Goal: Task Accomplishment & Management: Complete application form

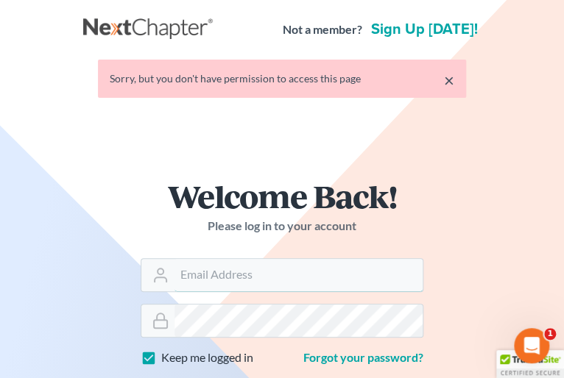
type input "doug@howardlawgroup.com"
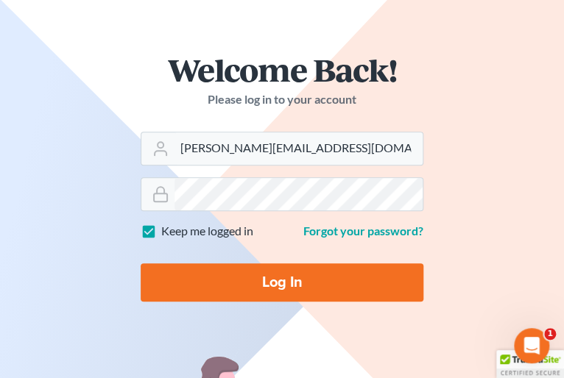
scroll to position [128, 0]
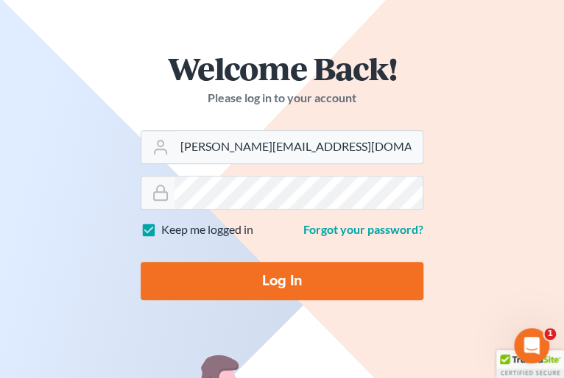
click at [332, 267] on input "Log In" at bounding box center [282, 281] width 283 height 38
type input "Thinking..."
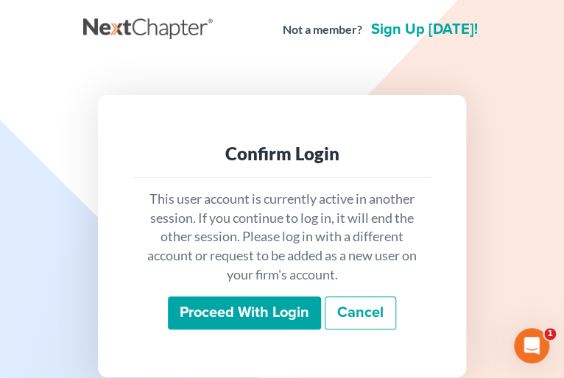
click at [267, 297] on input "Proceed with login" at bounding box center [244, 314] width 153 height 34
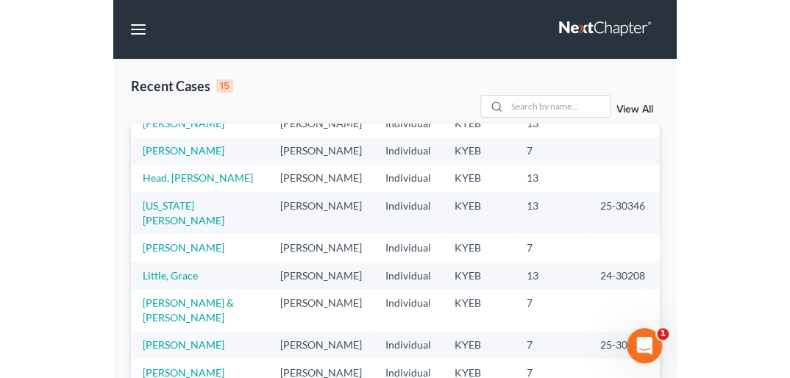
scroll to position [130, 0]
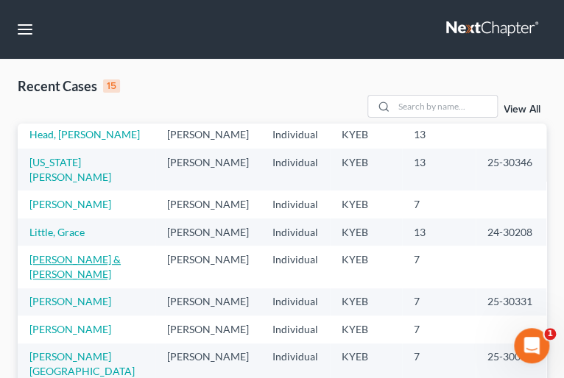
click at [76, 280] on link "[PERSON_NAME] & [PERSON_NAME]" at bounding box center [74, 266] width 91 height 27
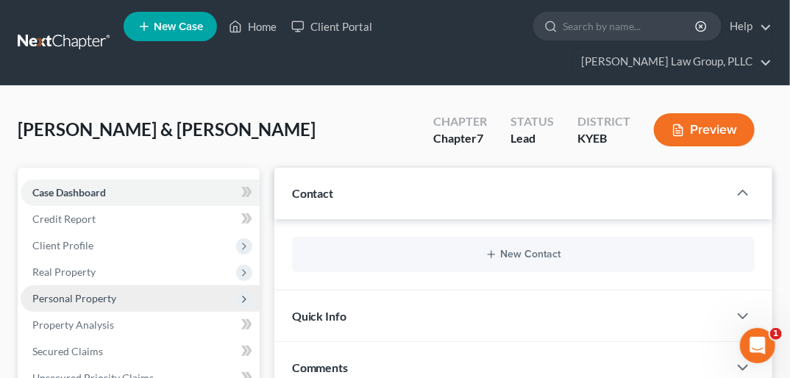
click at [116, 286] on span "Personal Property" at bounding box center [140, 299] width 239 height 26
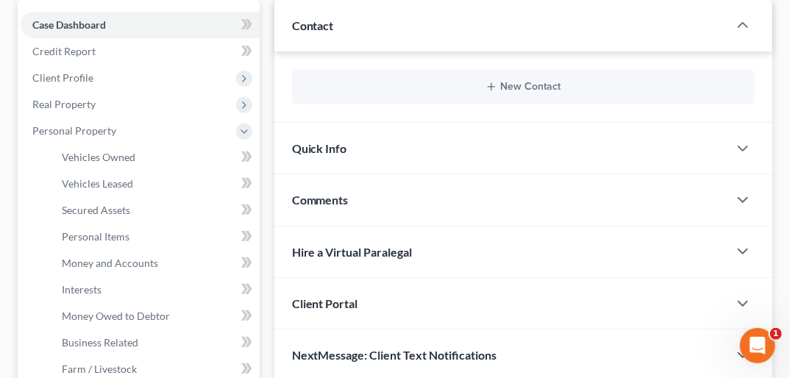
scroll to position [170, 0]
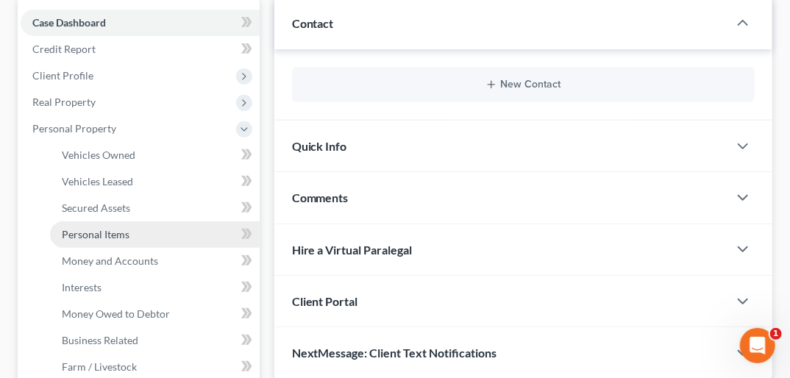
click at [112, 228] on span "Personal Items" at bounding box center [96, 234] width 68 height 13
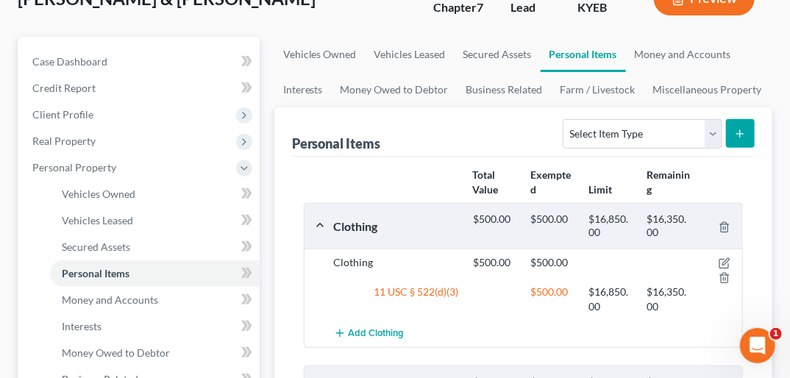
scroll to position [38, 0]
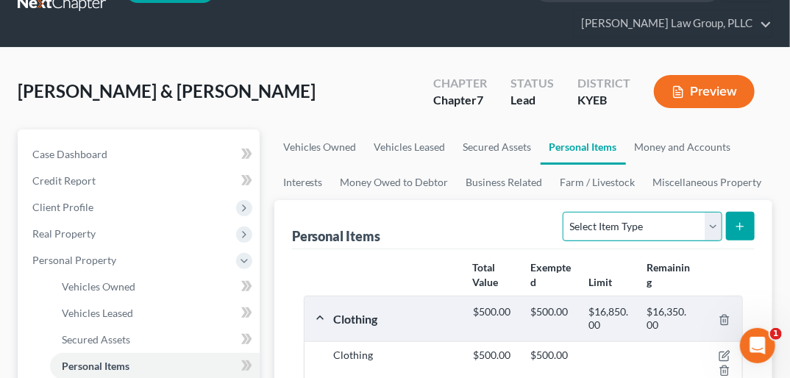
click at [572, 212] on select "Select Item Type Clothing Collectibles Of Value Electronics Firearms Household …" at bounding box center [642, 226] width 159 height 29
select select "electronics"
click at [565, 212] on select "Select Item Type Clothing Collectibles Of Value Electronics Firearms Household …" at bounding box center [642, 226] width 159 height 29
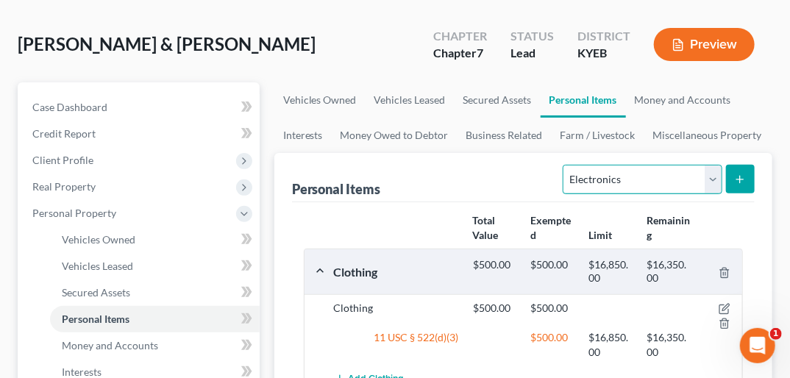
scroll to position [88, 0]
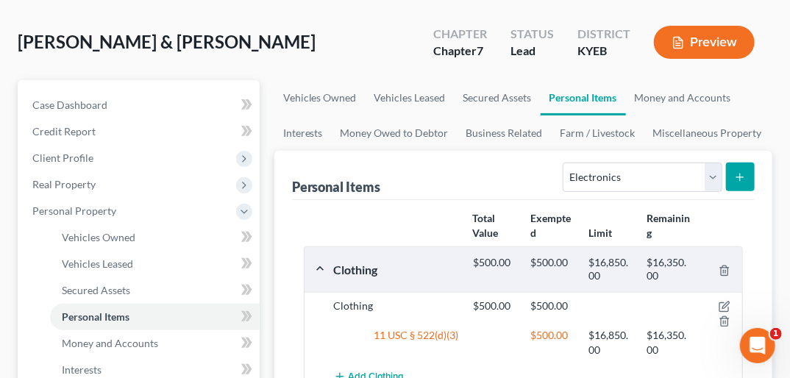
click at [572, 171] on icon "submit" at bounding box center [740, 177] width 12 height 12
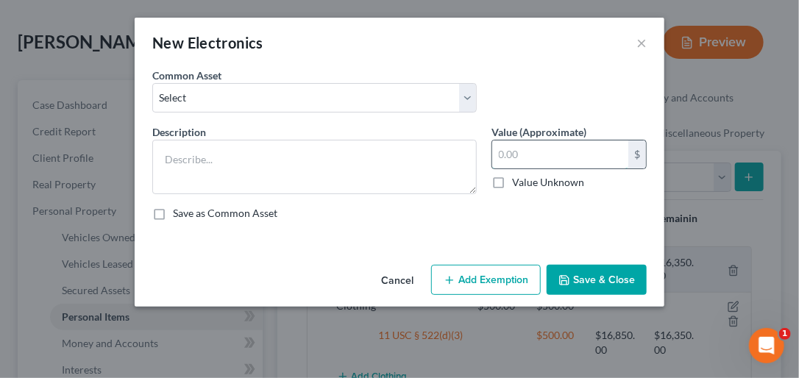
click at [508, 153] on input "text" at bounding box center [560, 155] width 136 height 28
type input "600.00"
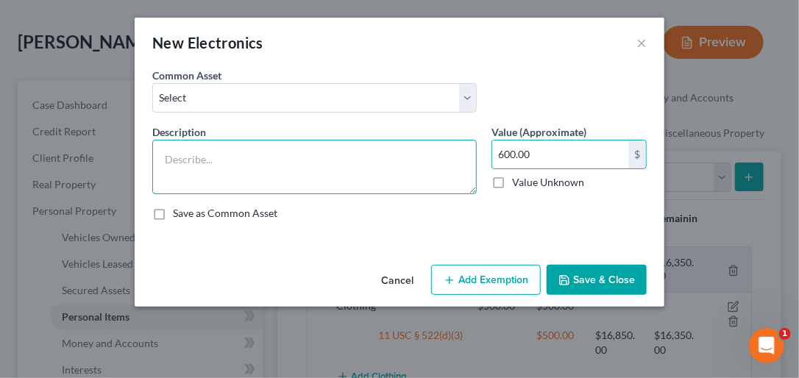
click at [193, 152] on textarea at bounding box center [314, 167] width 325 height 54
type textarea "Usual"
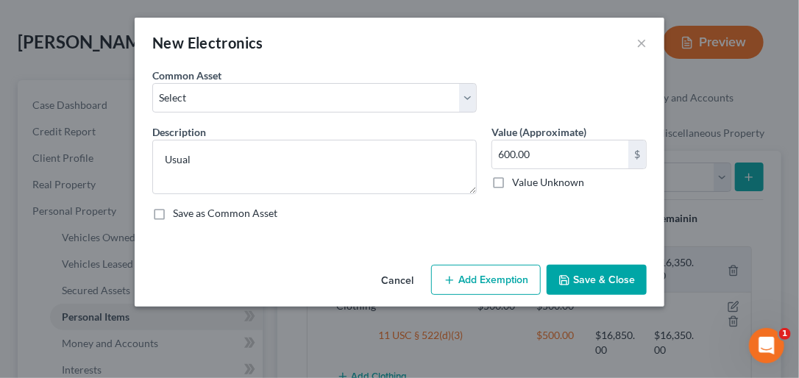
click at [572, 274] on button "Save & Close" at bounding box center [597, 280] width 100 height 31
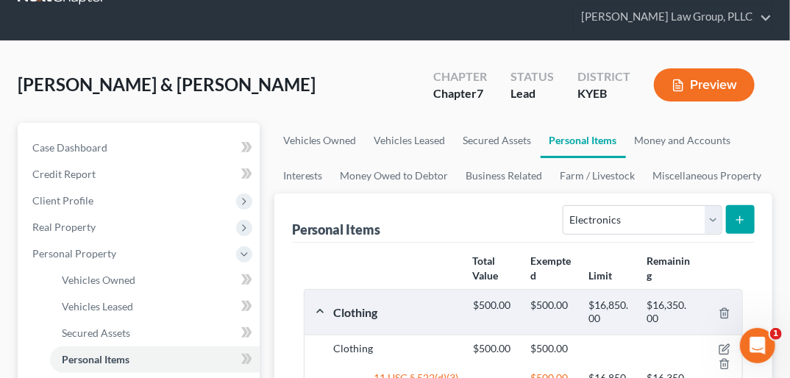
scroll to position [44, 0]
